Goal: Transaction & Acquisition: Subscribe to service/newsletter

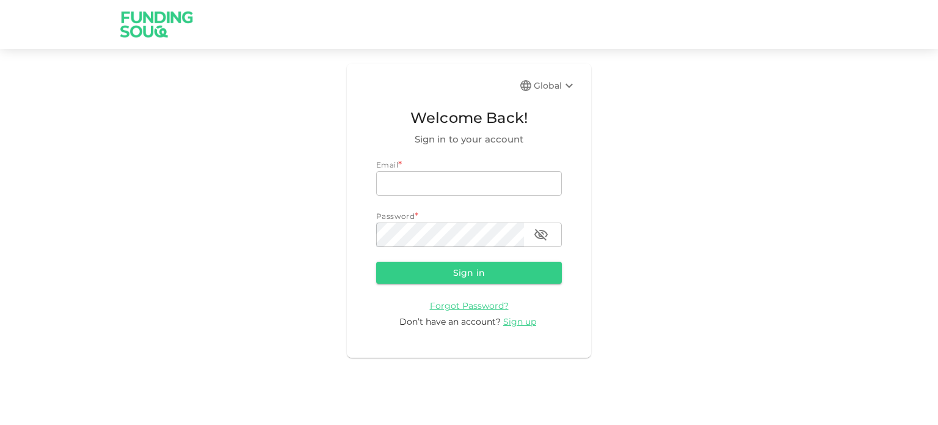
click at [513, 376] on div "Global Welcome Back! Sign in to your account Email * email email Password * pas…" at bounding box center [469, 212] width 938 height 425
click at [517, 319] on span "Sign up" at bounding box center [519, 321] width 33 height 11
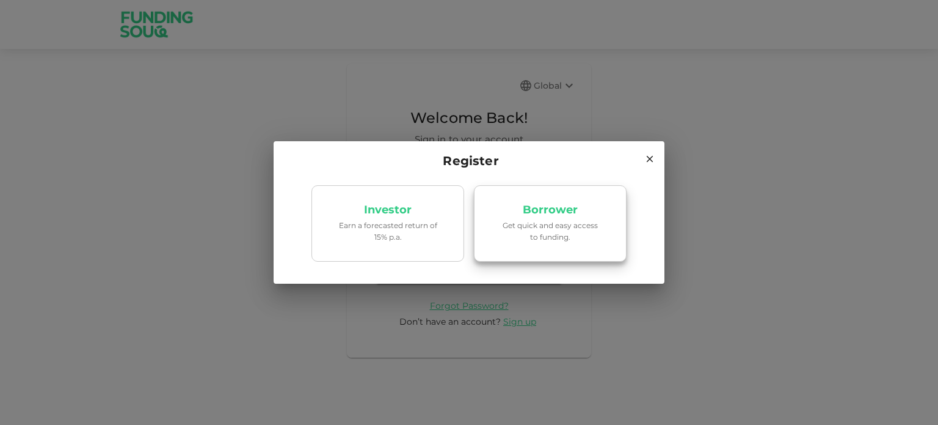
click at [482, 232] on link "Borrower Get quick and easy access to funding." at bounding box center [550, 223] width 153 height 77
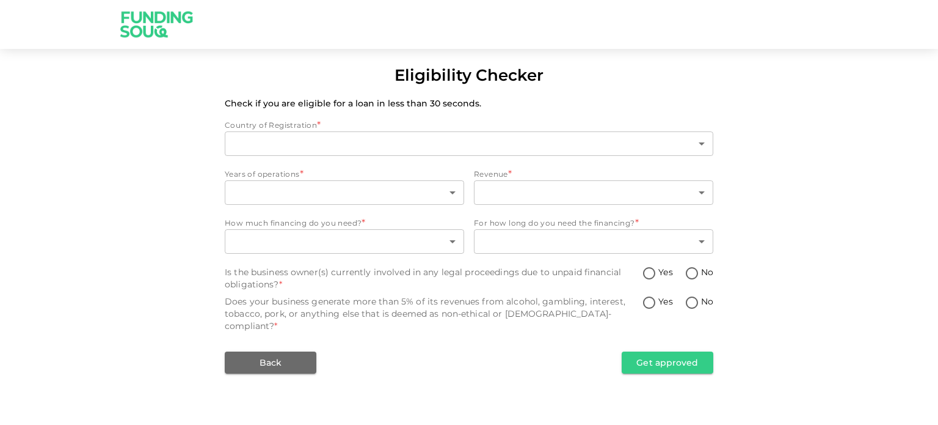
type input "1"
click at [0, 254] on div "Eligibility Checker Check if you are eligible for a loan in less than 30 second…" at bounding box center [469, 219] width 938 height 310
click at [122, 18] on img at bounding box center [157, 24] width 92 height 48
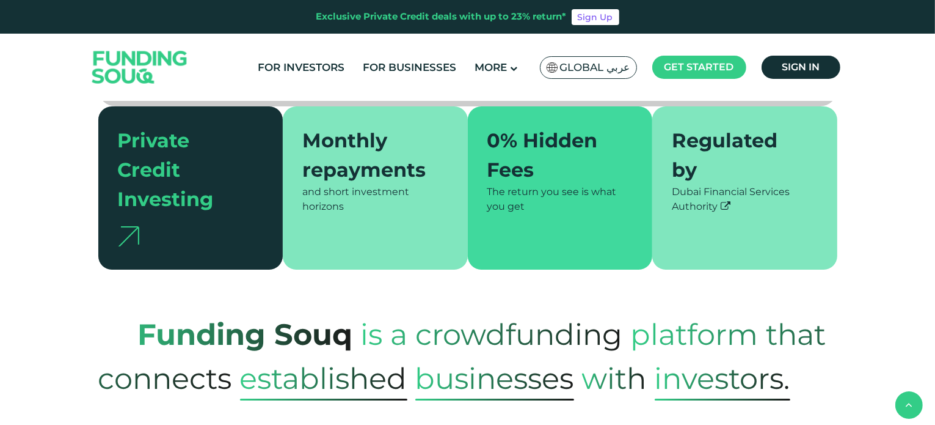
scroll to position [367, 0]
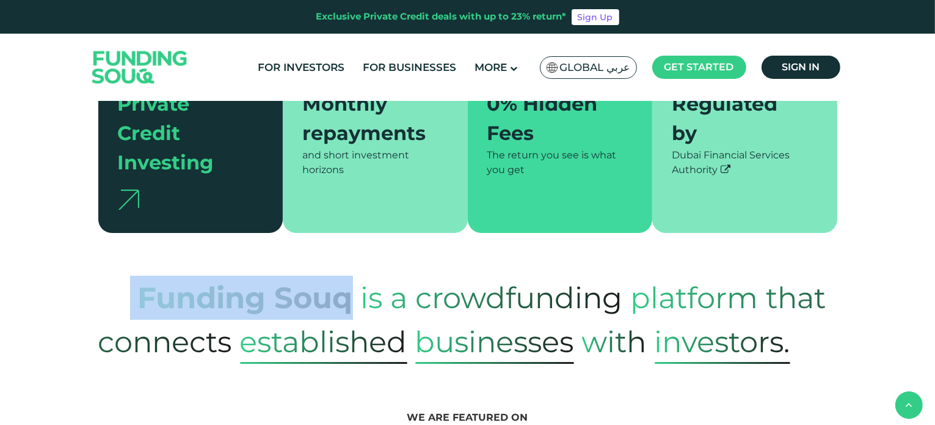
drag, startPoint x: 137, startPoint y: 268, endPoint x: 350, endPoint y: 266, distance: 213.2
click at [350, 268] on span "Funding Souq" at bounding box center [225, 298] width 255 height 60
copy span "Funding Souq"
click at [778, 62] on link "Sign in" at bounding box center [801, 67] width 79 height 23
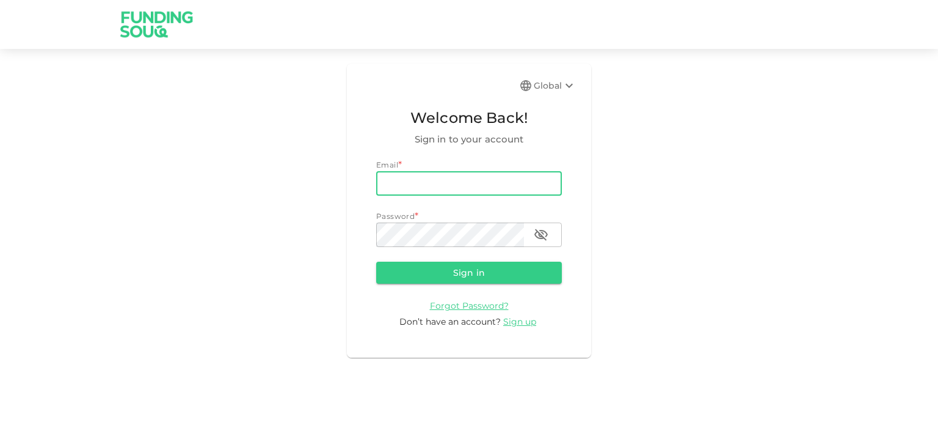
click at [446, 189] on input "email" at bounding box center [469, 183] width 186 height 24
type input "'''"
click at [388, 181] on input "email" at bounding box center [469, 183] width 186 height 24
type input "''"
click at [376, 261] on button "Sign in" at bounding box center [469, 272] width 186 height 22
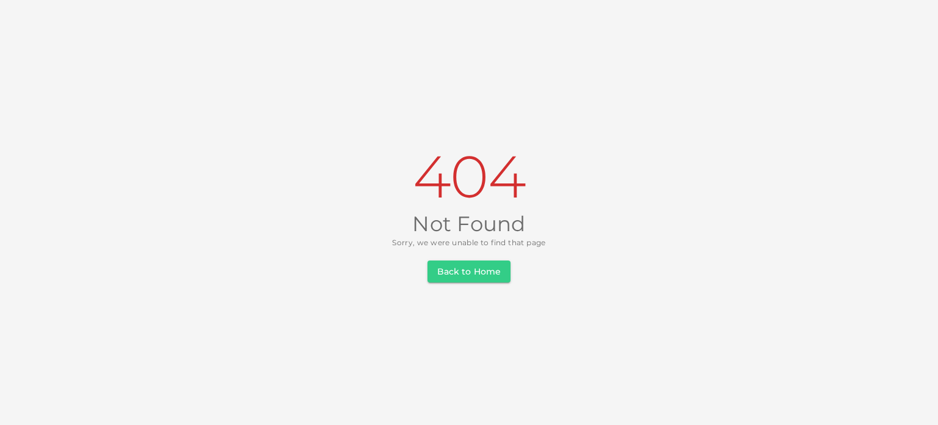
click at [463, 273] on button "Back to Home" at bounding box center [469, 271] width 83 height 22
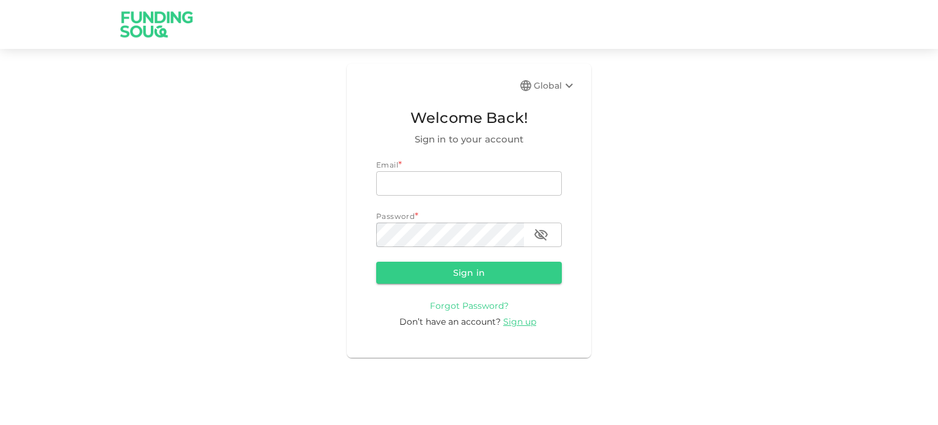
click at [476, 308] on span "Forgot Password?" at bounding box center [469, 305] width 79 height 11
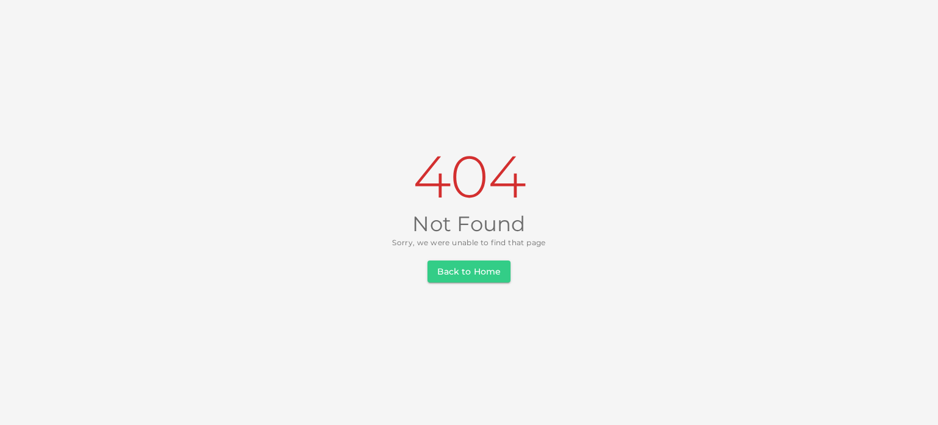
click at [463, 283] on div "404 Not Found Sorry, we were unable to find that page Back to Home" at bounding box center [469, 212] width 938 height 425
click at [469, 272] on button "Back to Home" at bounding box center [469, 271] width 83 height 22
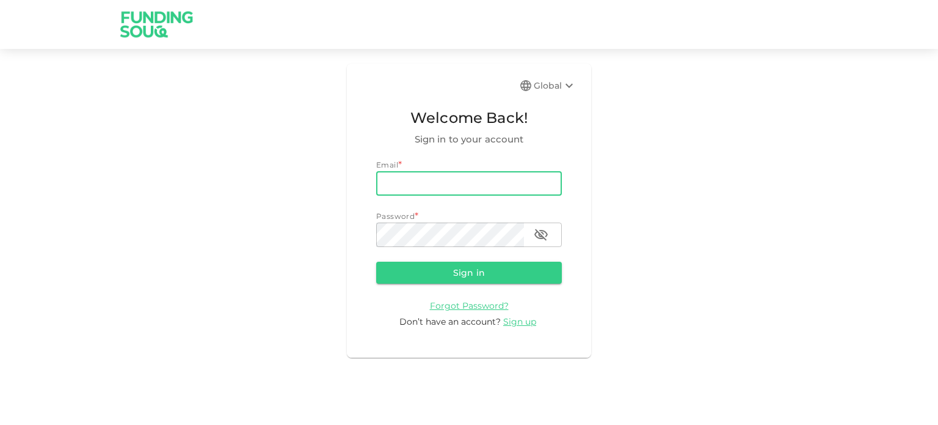
click at [467, 189] on input "email" at bounding box center [469, 183] width 186 height 24
paste input ""><BODY onload!#$%&()*~+-_.,:;?@[/|\]^`=alert("XSS")> "><iframe%20src="http://g…"
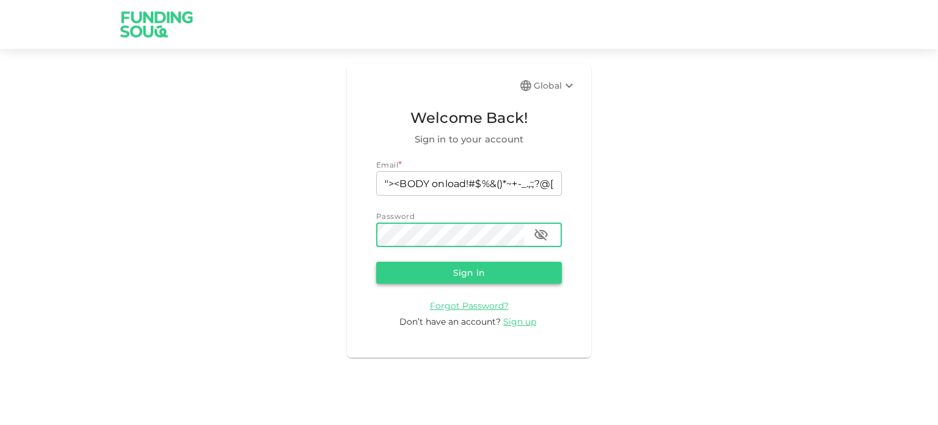
click at [430, 271] on button "Sign in" at bounding box center [469, 272] width 186 height 22
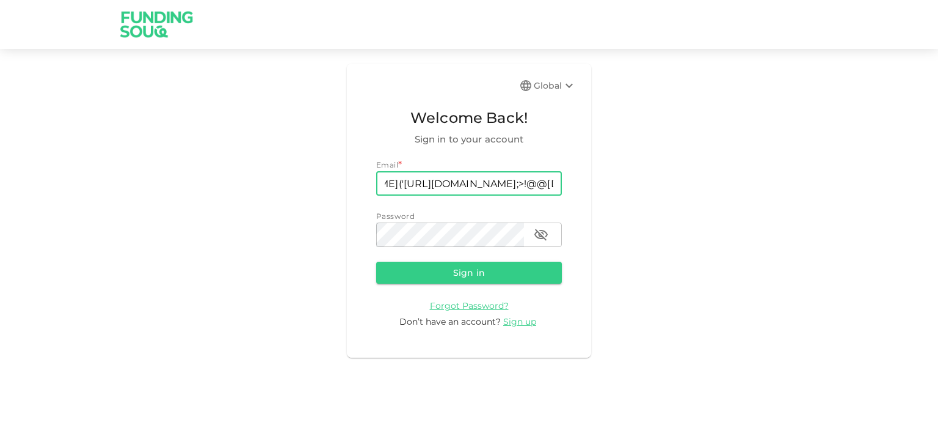
scroll to position [0, 880]
type input ""><BODY onload!#$%&()*~+-_.,:;?@[/|\]^`=alert("XSS")> "><iframe%20src="http://g…"
click at [376, 261] on button "Sign in" at bounding box center [469, 272] width 186 height 22
click at [508, 323] on span "Sign up" at bounding box center [519, 321] width 33 height 11
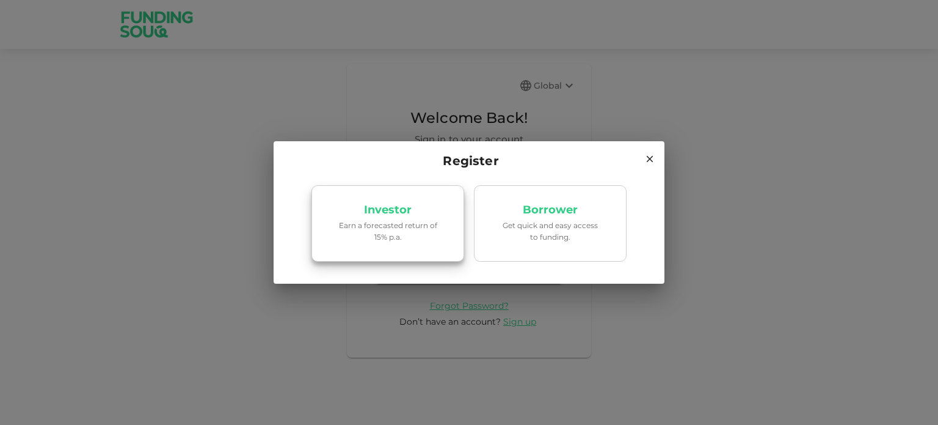
click at [410, 208] on p "Investor" at bounding box center [388, 210] width 48 height 12
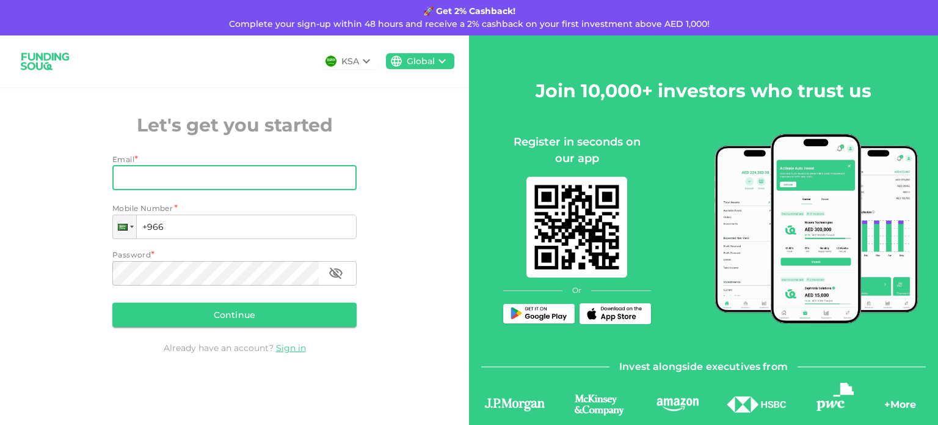
click at [242, 185] on input "Email" at bounding box center [227, 178] width 231 height 24
paste input ""><BODY onload!#$%&()*~+-_.,:;?@[/|\]^`=alert("XSS")> "><iframe%20src="http://g…"
type input ""><BODY onload!#$%&()*~+-_.,:;?@[/|\]^`=alert("XSS")> "><iframe%20src="http://g…"
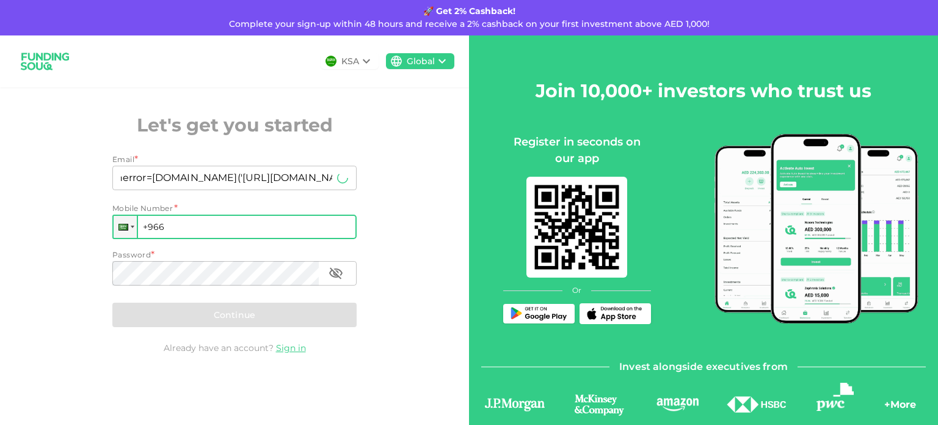
click at [244, 229] on input "+966" at bounding box center [234, 226] width 244 height 24
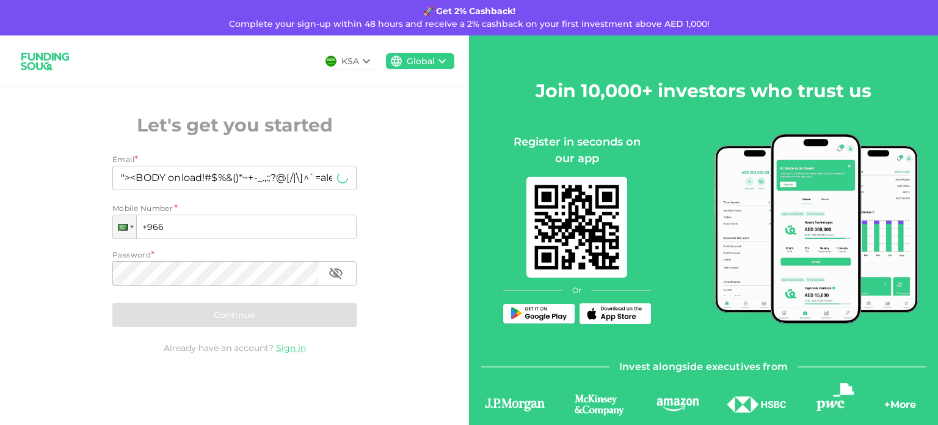
paste input "202 031"
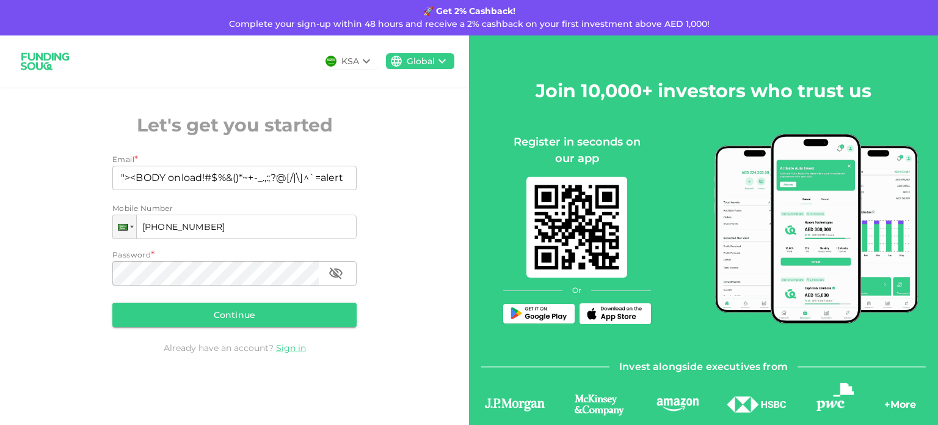
type input "+966 202 031"
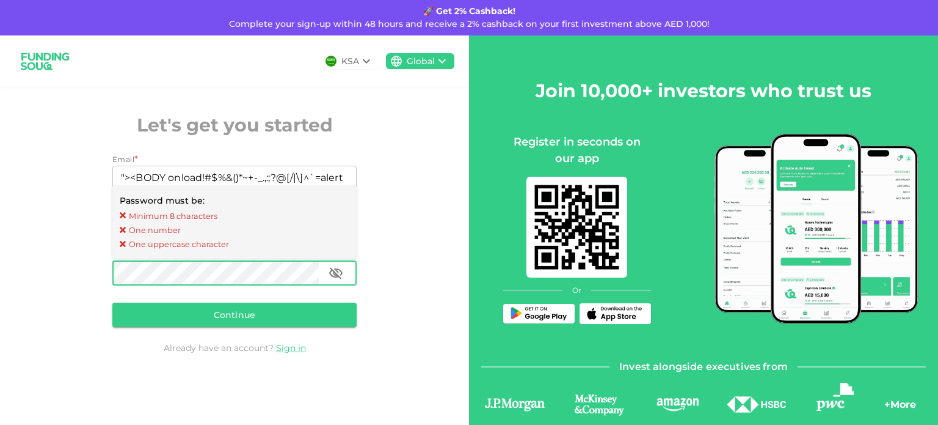
scroll to position [0, 367]
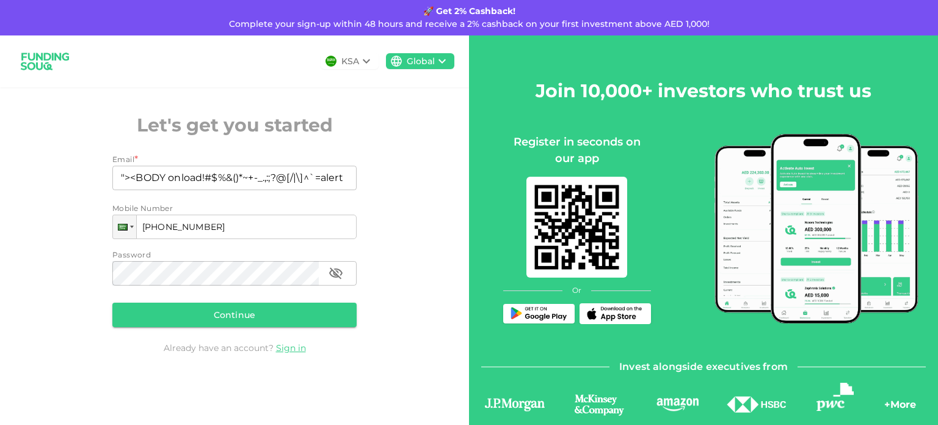
click at [205, 310] on button "Continue" at bounding box center [234, 314] width 244 height 24
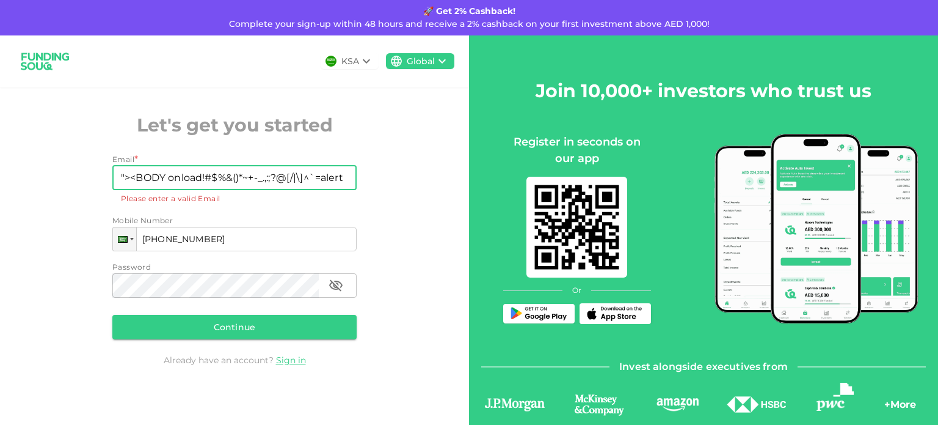
click at [225, 188] on input ""><BODY onload!#$%&()*~+-_.,:;?@[/|\]^`=alert("XSS")> "><iframe%20src="http://g…" at bounding box center [227, 178] width 231 height 24
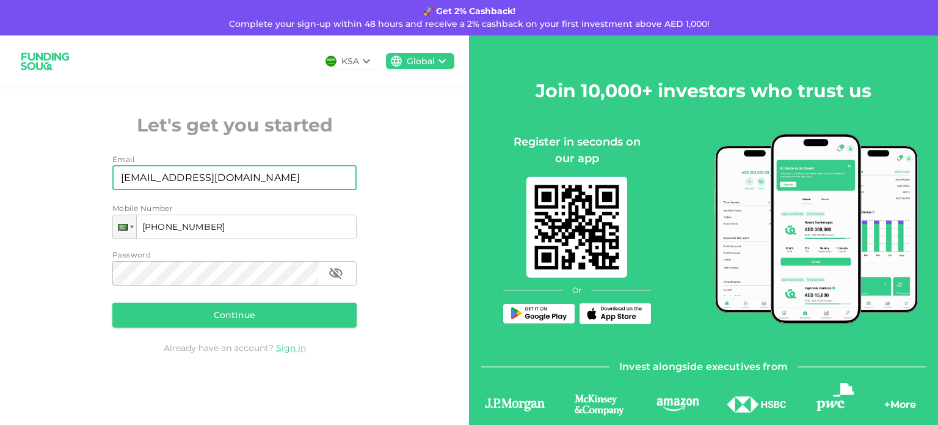
type input "ddfdf@ff.com"
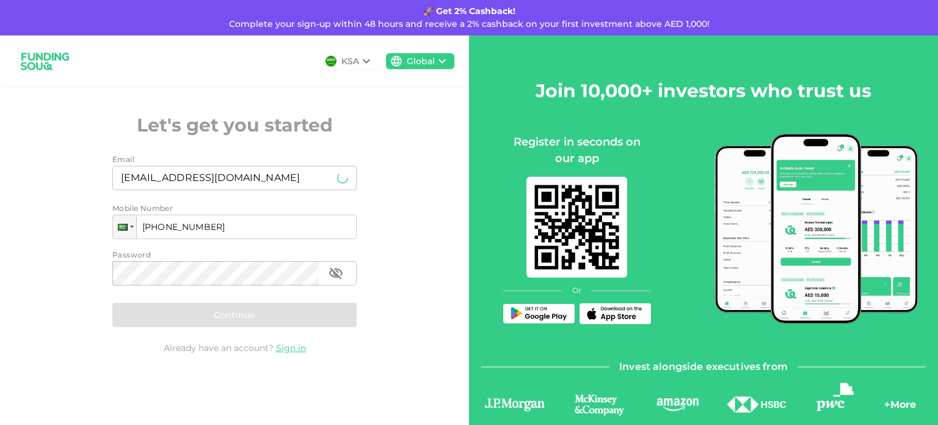
click at [224, 305] on div "Continue" at bounding box center [234, 314] width 244 height 24
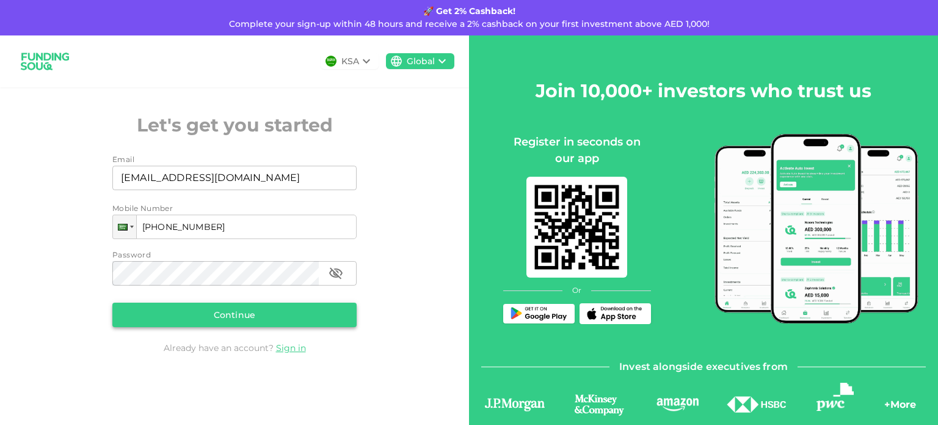
click at [225, 307] on button "Continue" at bounding box center [234, 314] width 244 height 24
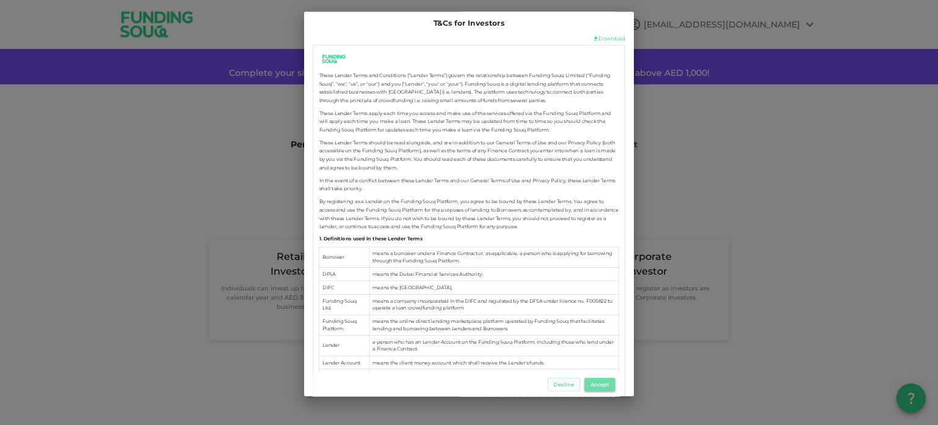
click at [601, 385] on button "Accept" at bounding box center [600, 384] width 31 height 13
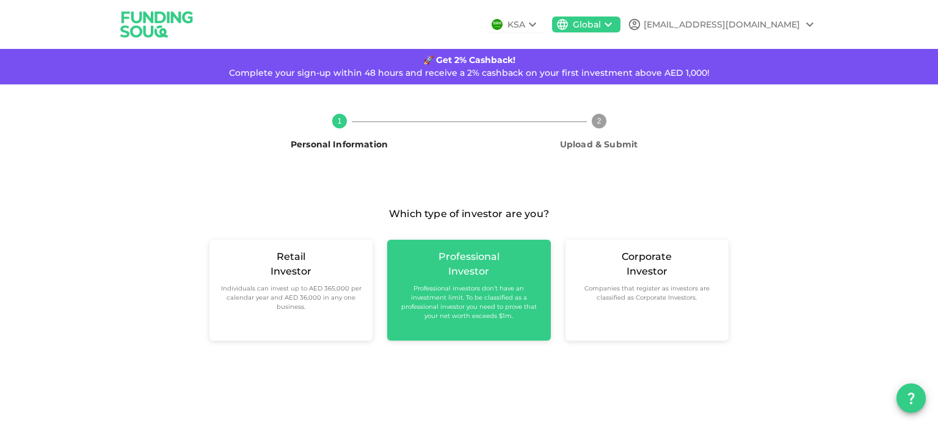
click at [530, 322] on div "Professional Investor Professional investors don’t have an investment limit. To…" at bounding box center [468, 289] width 163 height 101
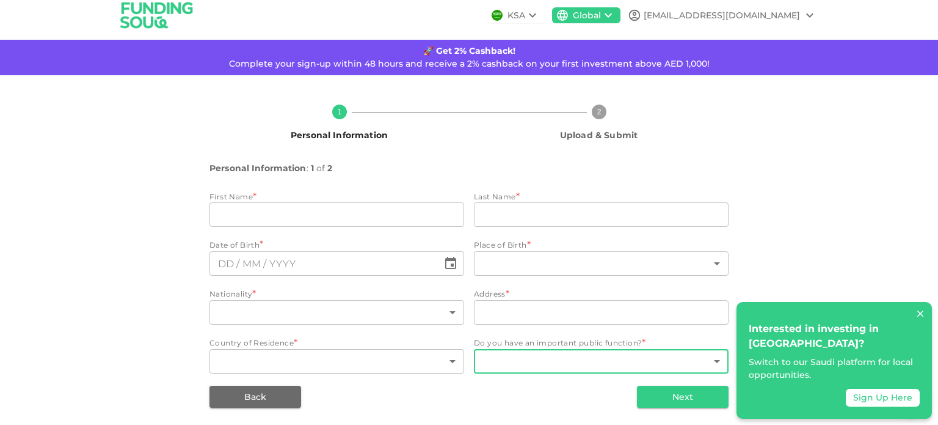
scroll to position [12, 0]
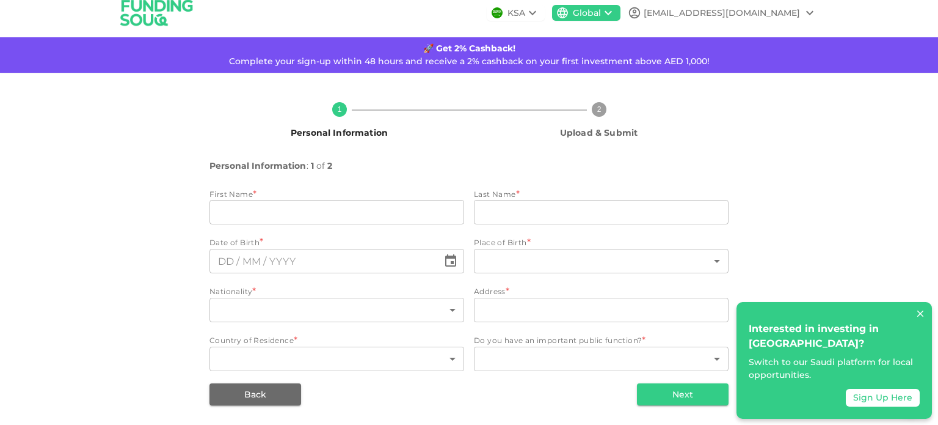
click at [779, 10] on div "ddfdf@ff.com" at bounding box center [722, 13] width 156 height 13
